Goal: Check status: Check status

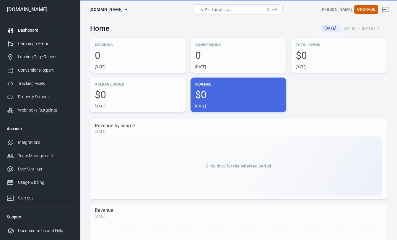
scroll to position [0, 0]
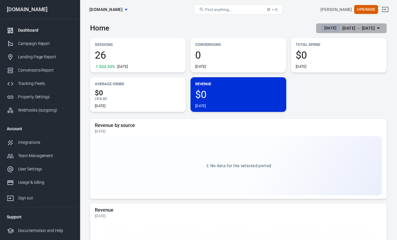
click at [322, 27] on span "[DATE]" at bounding box center [330, 28] width 17 height 6
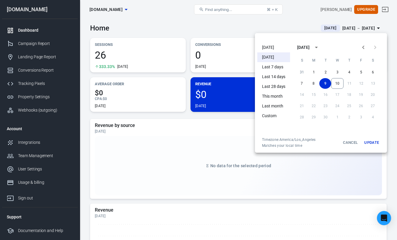
scroll to position [0, 0]
click at [278, 46] on li "Today" at bounding box center [273, 48] width 33 height 10
click at [372, 142] on button "Update" at bounding box center [371, 142] width 19 height 11
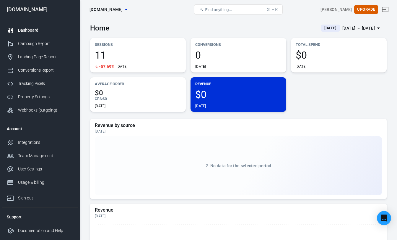
click at [131, 55] on span "11" at bounding box center [138, 55] width 86 height 10
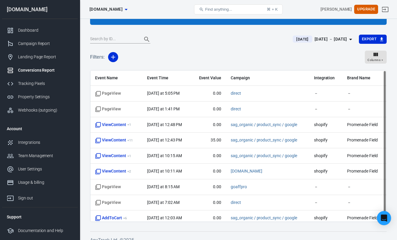
scroll to position [49, 0]
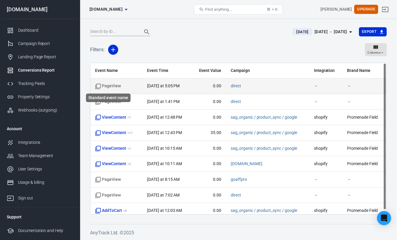
click at [120, 85] on span "PageView" at bounding box center [108, 86] width 26 height 6
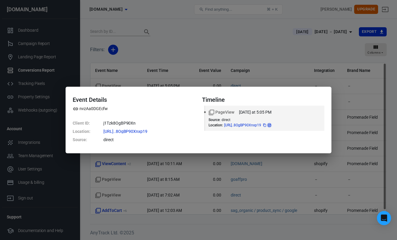
click at [271, 125] on icon at bounding box center [270, 125] width 4 height 4
click at [302, 71] on div "Event Details nvzAa0DGEcfw Client ID : j1Tzk8OgBP90Xn Location : https://www.pr…" at bounding box center [198, 120] width 397 height 240
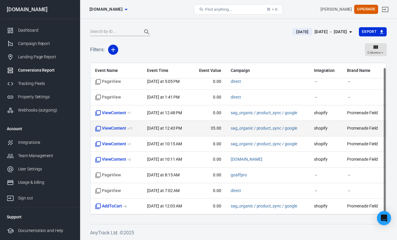
scroll to position [0, 0]
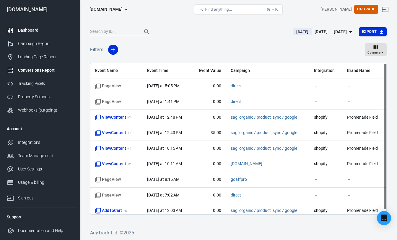
click at [25, 28] on div "Dashboard" at bounding box center [45, 30] width 55 height 6
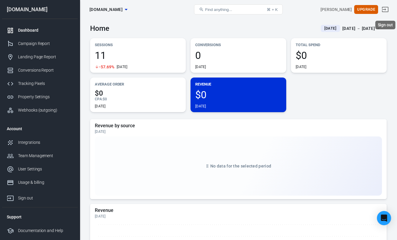
click at [389, 11] on link "Sign out" at bounding box center [385, 9] width 14 height 14
